Goal: Information Seeking & Learning: Learn about a topic

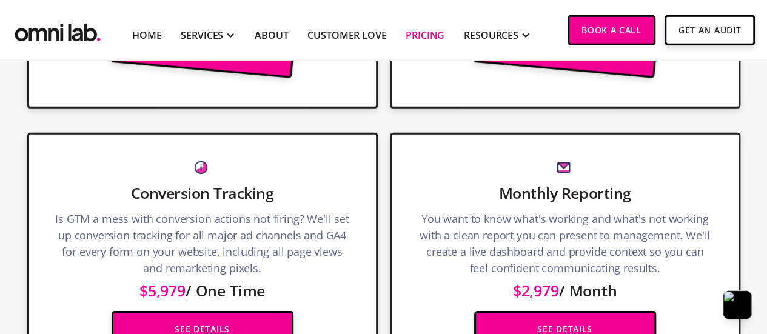
scroll to position [1847, 0]
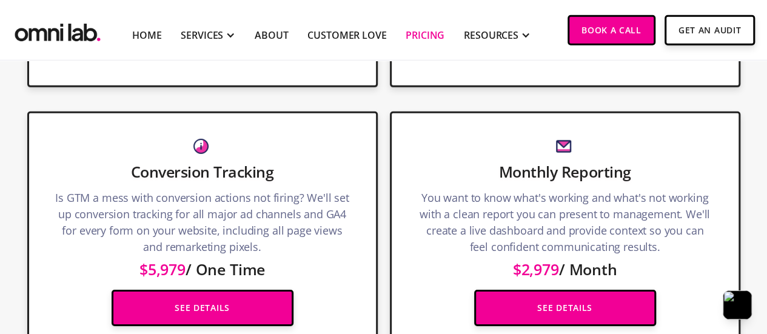
click at [53, 39] on img "home" at bounding box center [57, 30] width 91 height 30
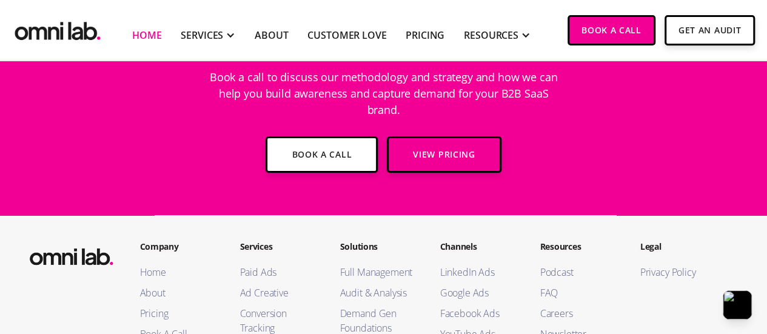
scroll to position [4520, 0]
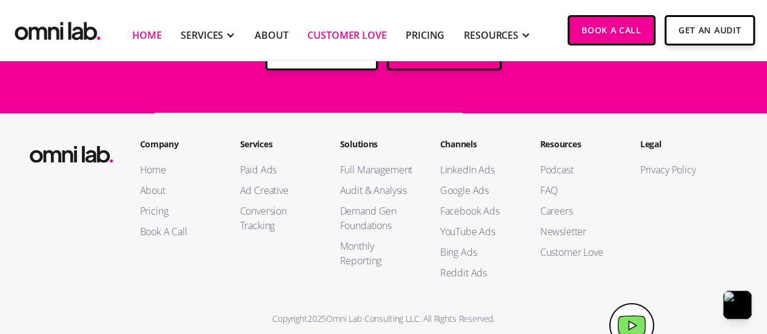
click at [334, 39] on link "Customer Love" at bounding box center [346, 35] width 79 height 15
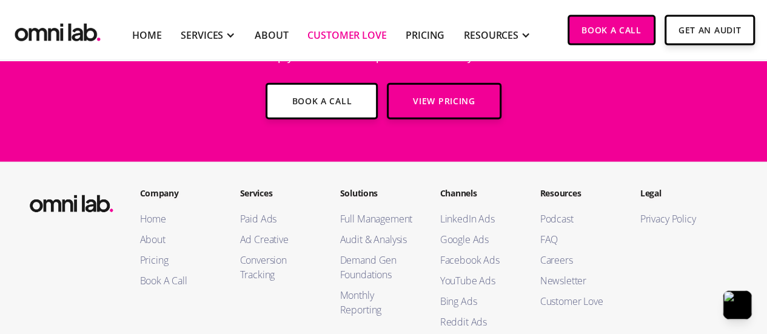
scroll to position [5990, 0]
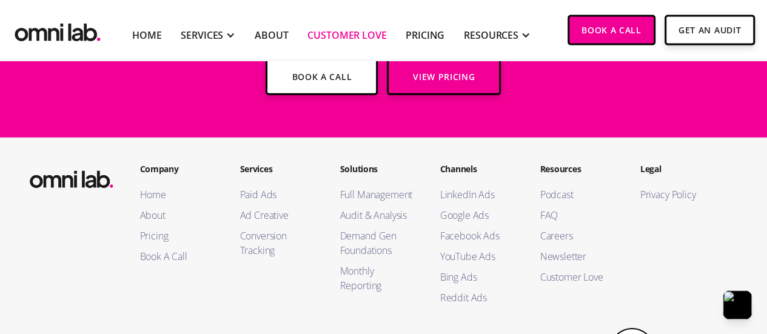
click at [63, 37] on img "home" at bounding box center [57, 30] width 91 height 30
